Goal: Task Accomplishment & Management: Manage account settings

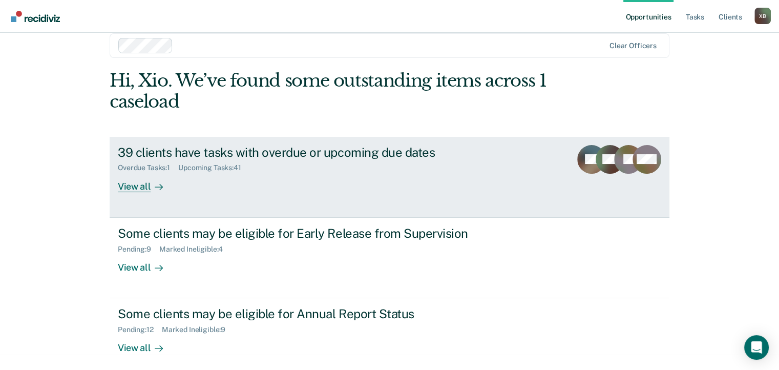
scroll to position [25, 0]
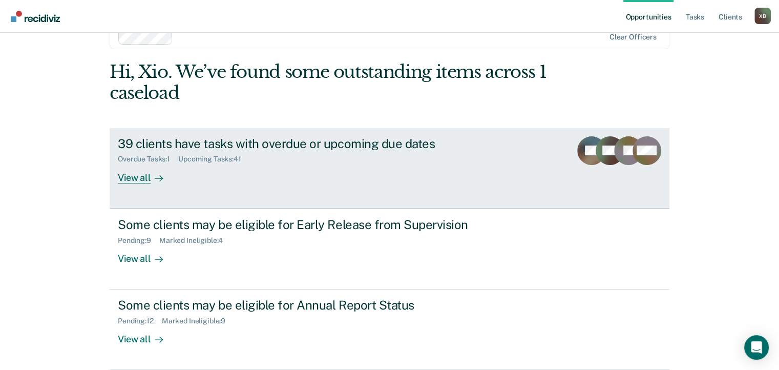
click at [130, 182] on div "View all" at bounding box center [146, 173] width 57 height 20
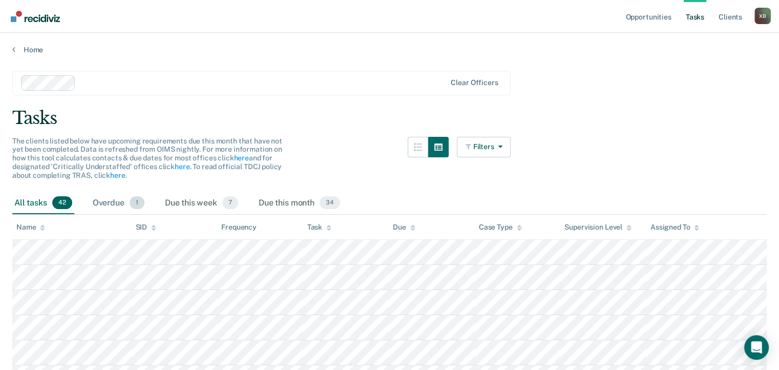
click at [122, 203] on div "Overdue 1" at bounding box center [119, 203] width 56 height 23
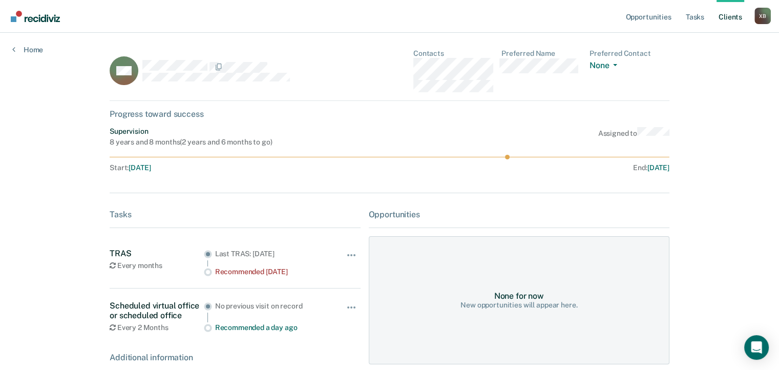
drag, startPoint x: 580, startPoint y: 90, endPoint x: 342, endPoint y: 175, distance: 252.8
click at [342, 175] on div at bounding box center [390, 174] width 560 height 4
click at [29, 48] on link "Home" at bounding box center [27, 49] width 31 height 9
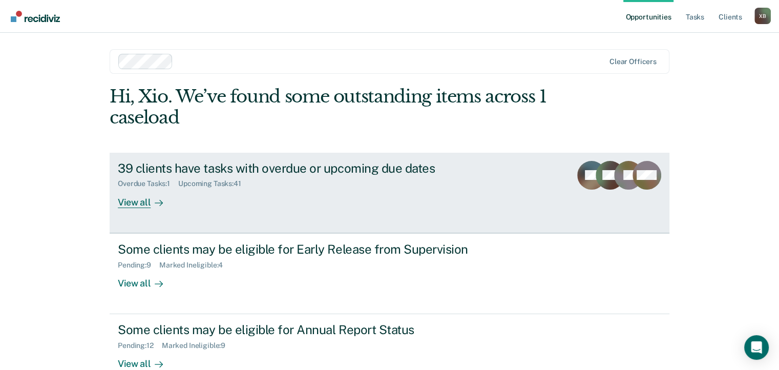
click at [142, 202] on div "View all" at bounding box center [146, 198] width 57 height 20
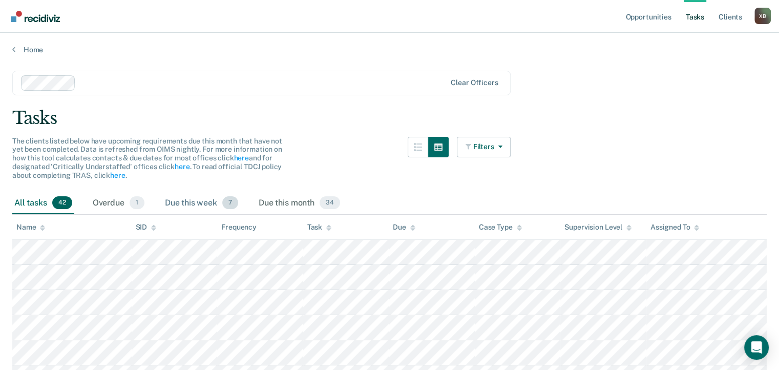
click at [194, 205] on div "Due this week 7" at bounding box center [201, 203] width 77 height 23
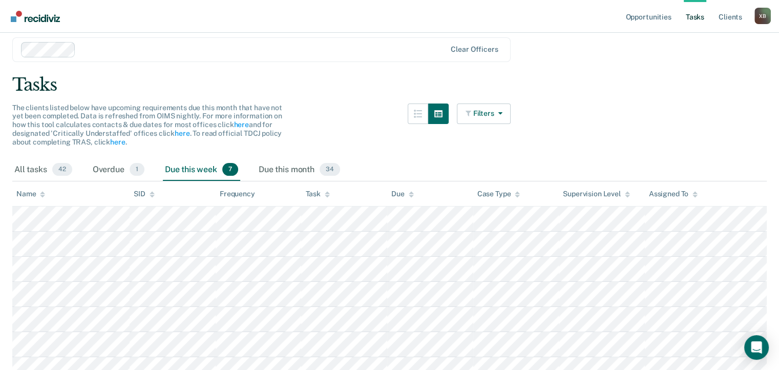
scroll to position [51, 0]
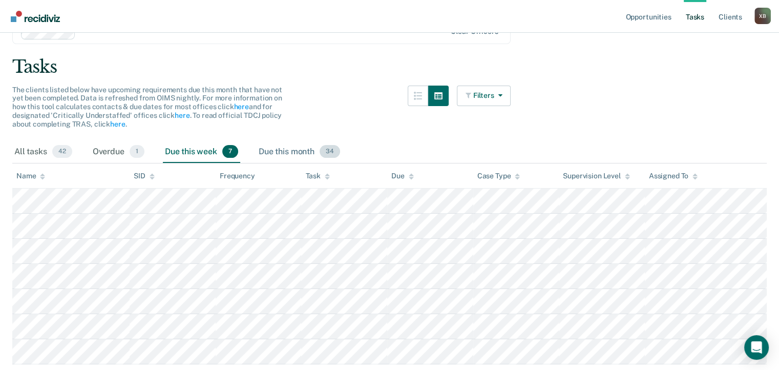
click at [278, 153] on div "Due this month 34" at bounding box center [300, 152] width 86 height 23
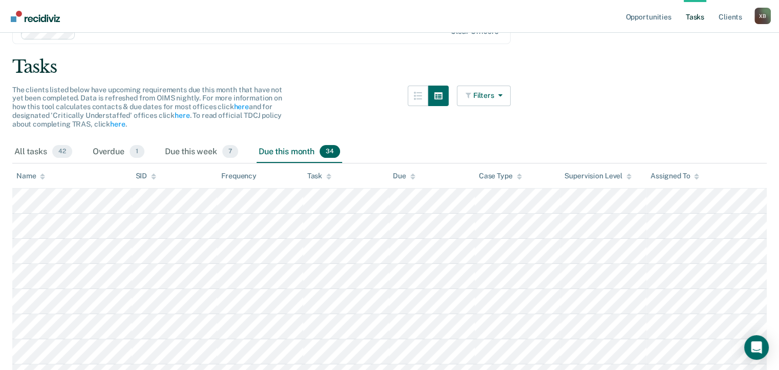
scroll to position [0, 0]
